Goal: Task Accomplishment & Management: Complete application form

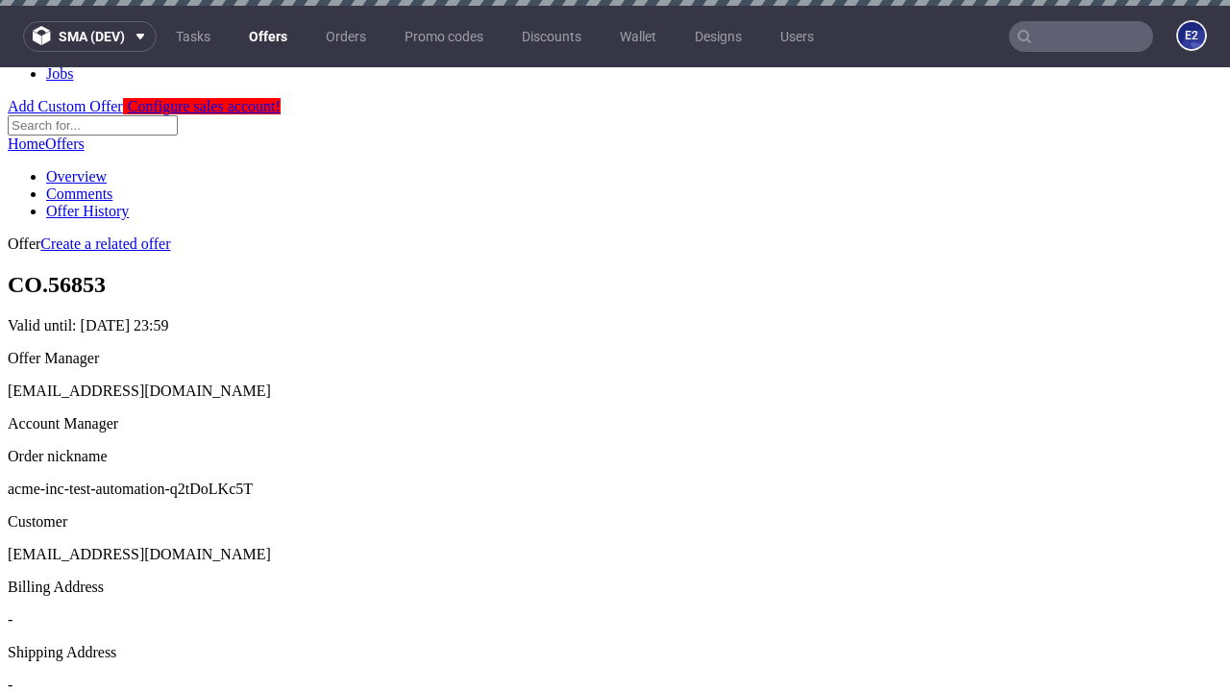
scroll to position [6, 0]
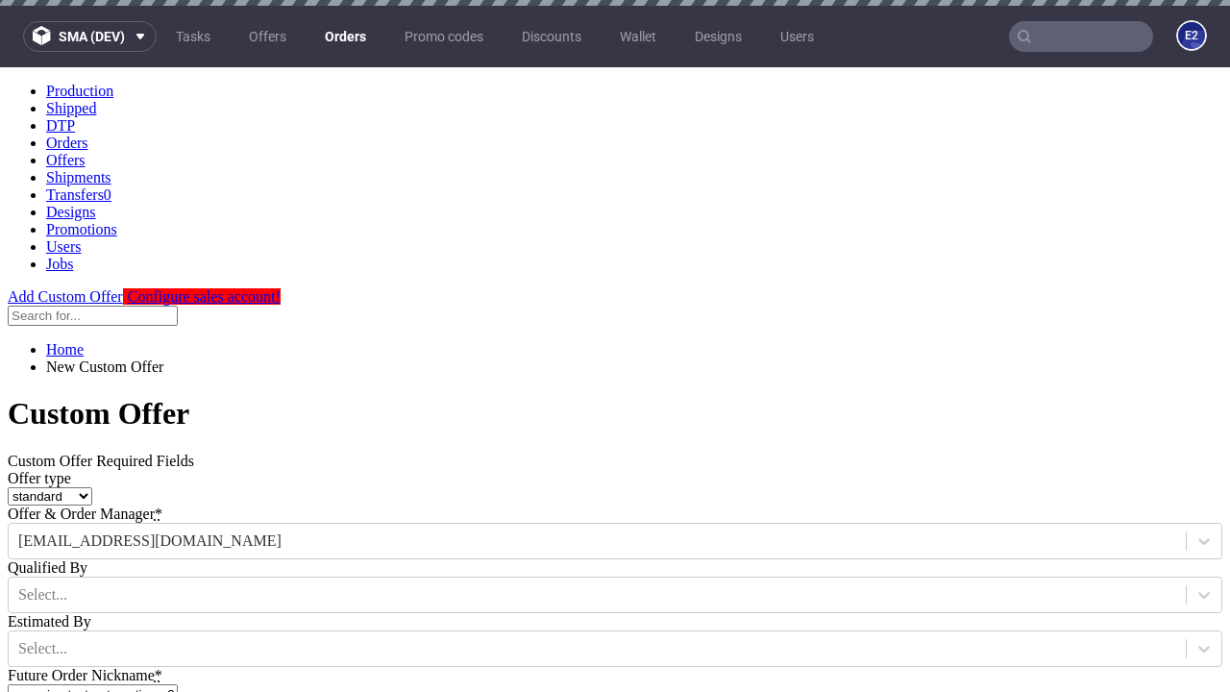
type input "acme-inc-test-automation-q2tDoLKc5T"
type input "2025-12-012025-10-10"
type input "Please wait..."
